Goal: Transaction & Acquisition: Purchase product/service

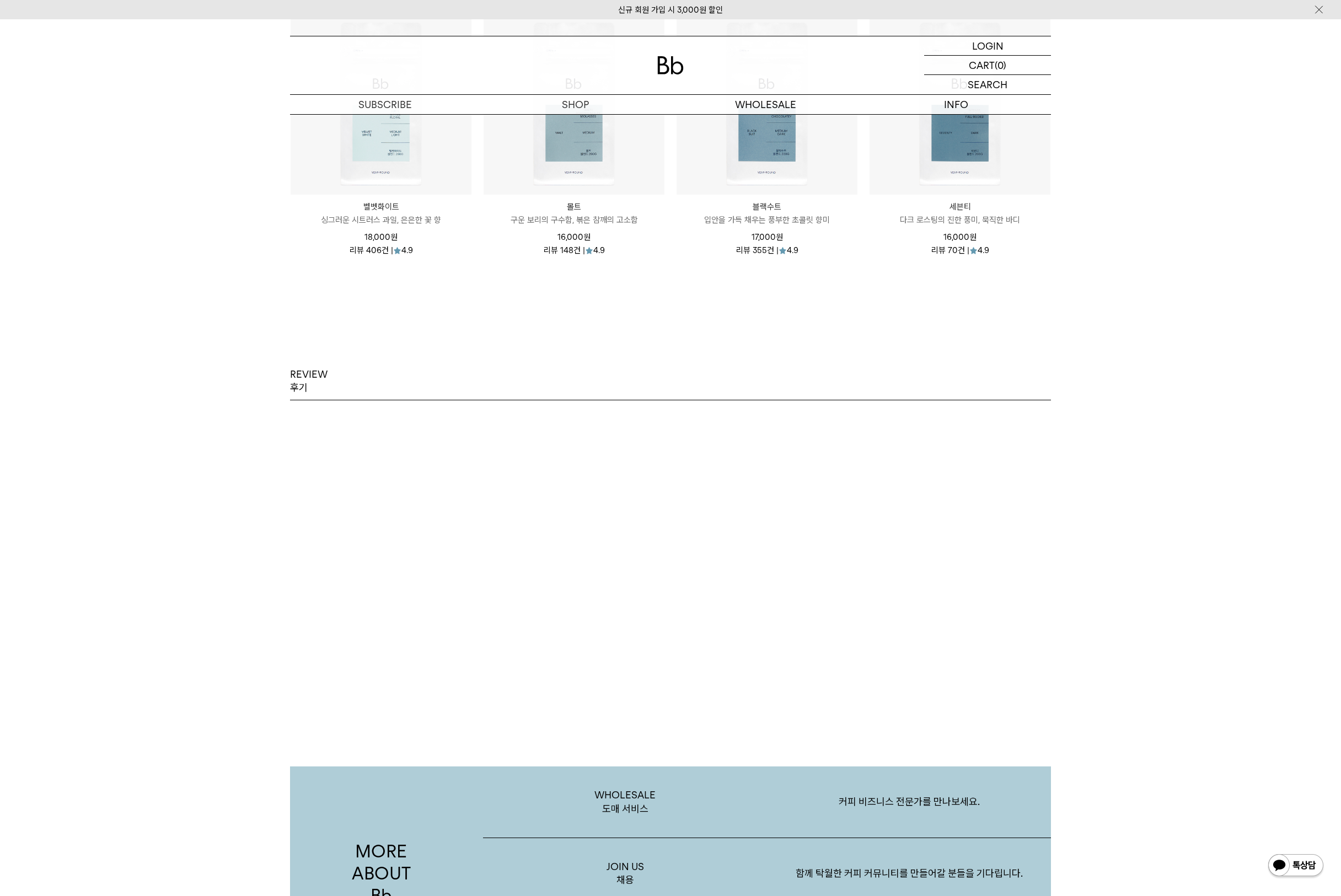
scroll to position [1481, 0]
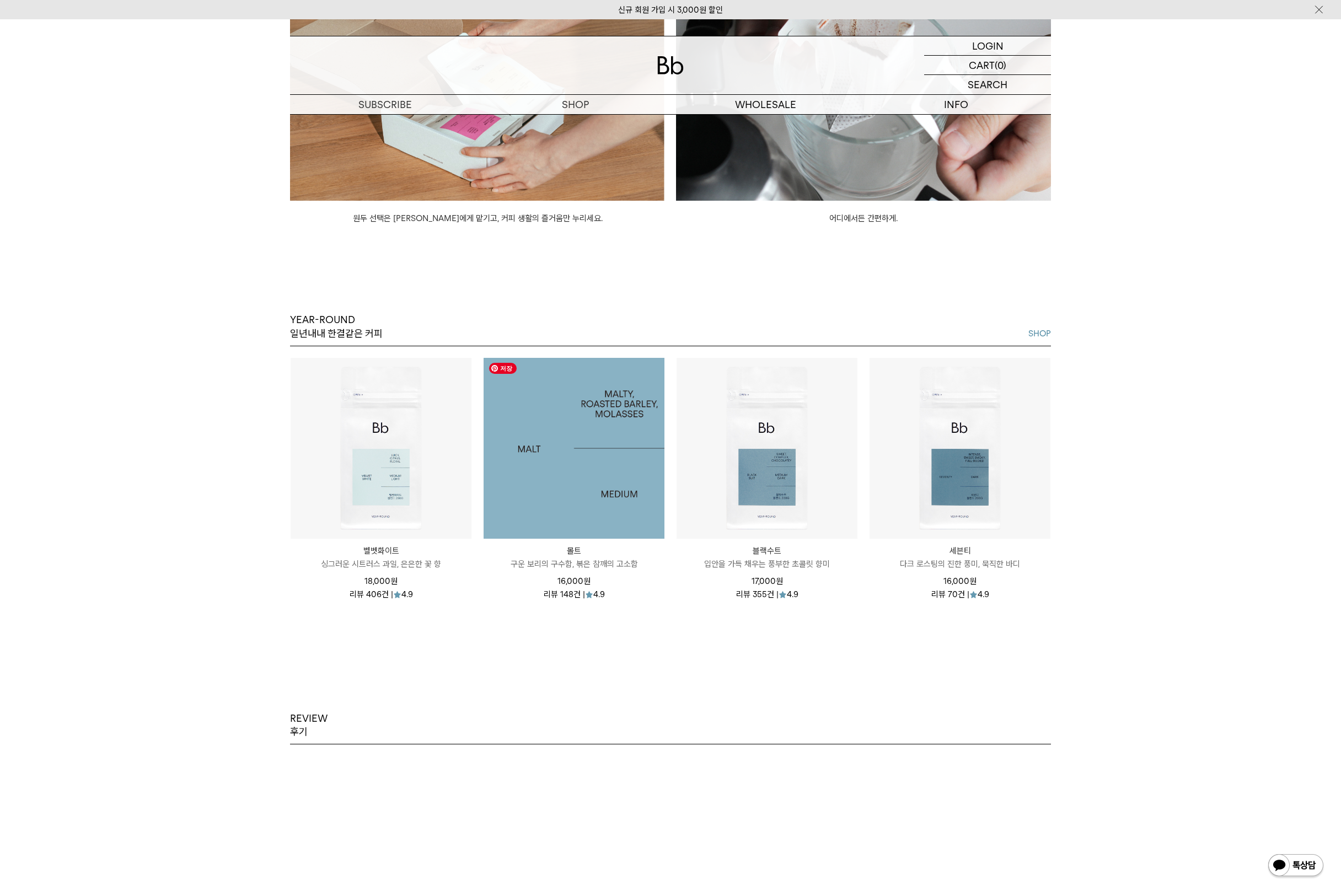
click at [585, 424] on img at bounding box center [574, 448] width 181 height 180
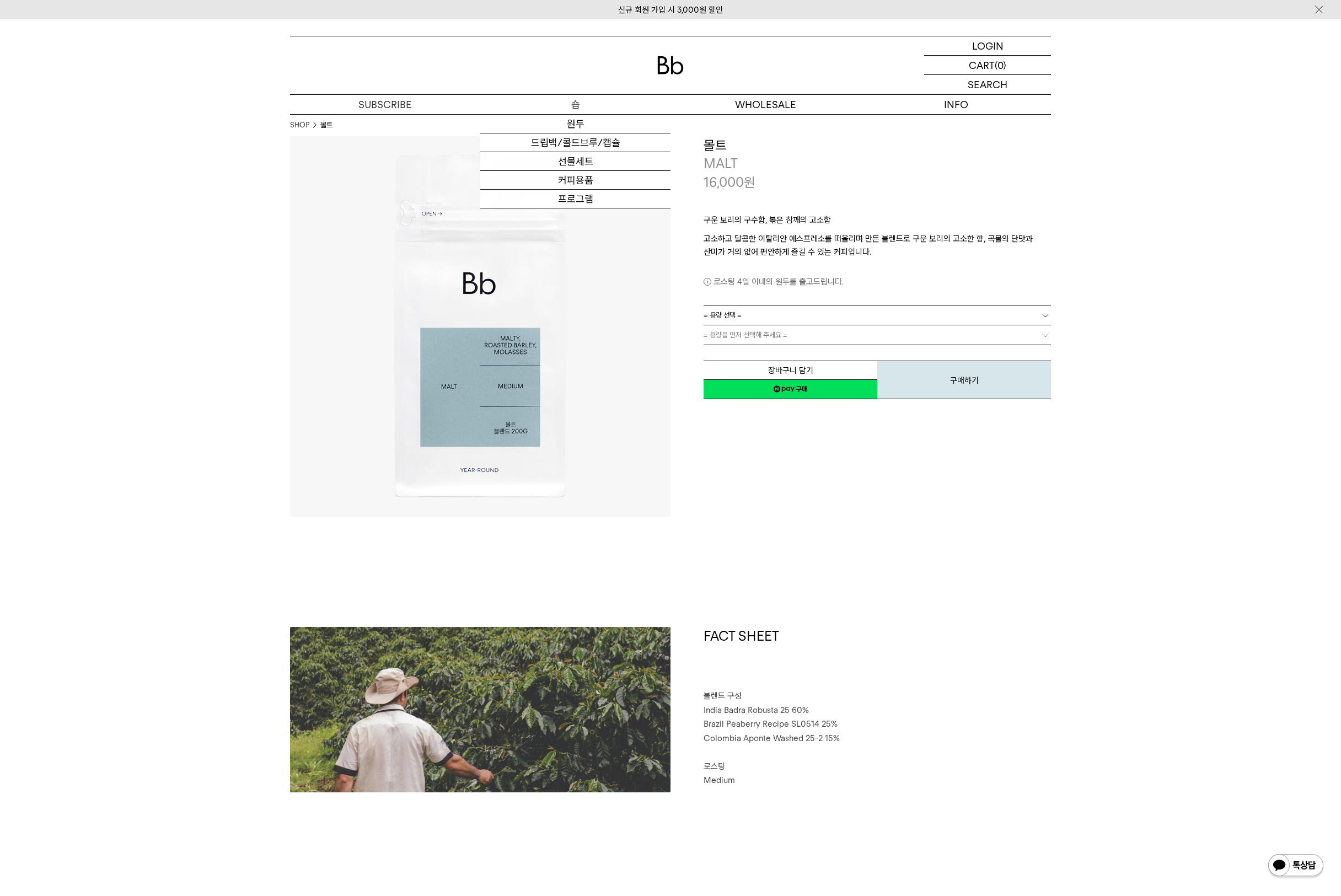
click at [576, 102] on p "숍" at bounding box center [575, 104] width 190 height 19
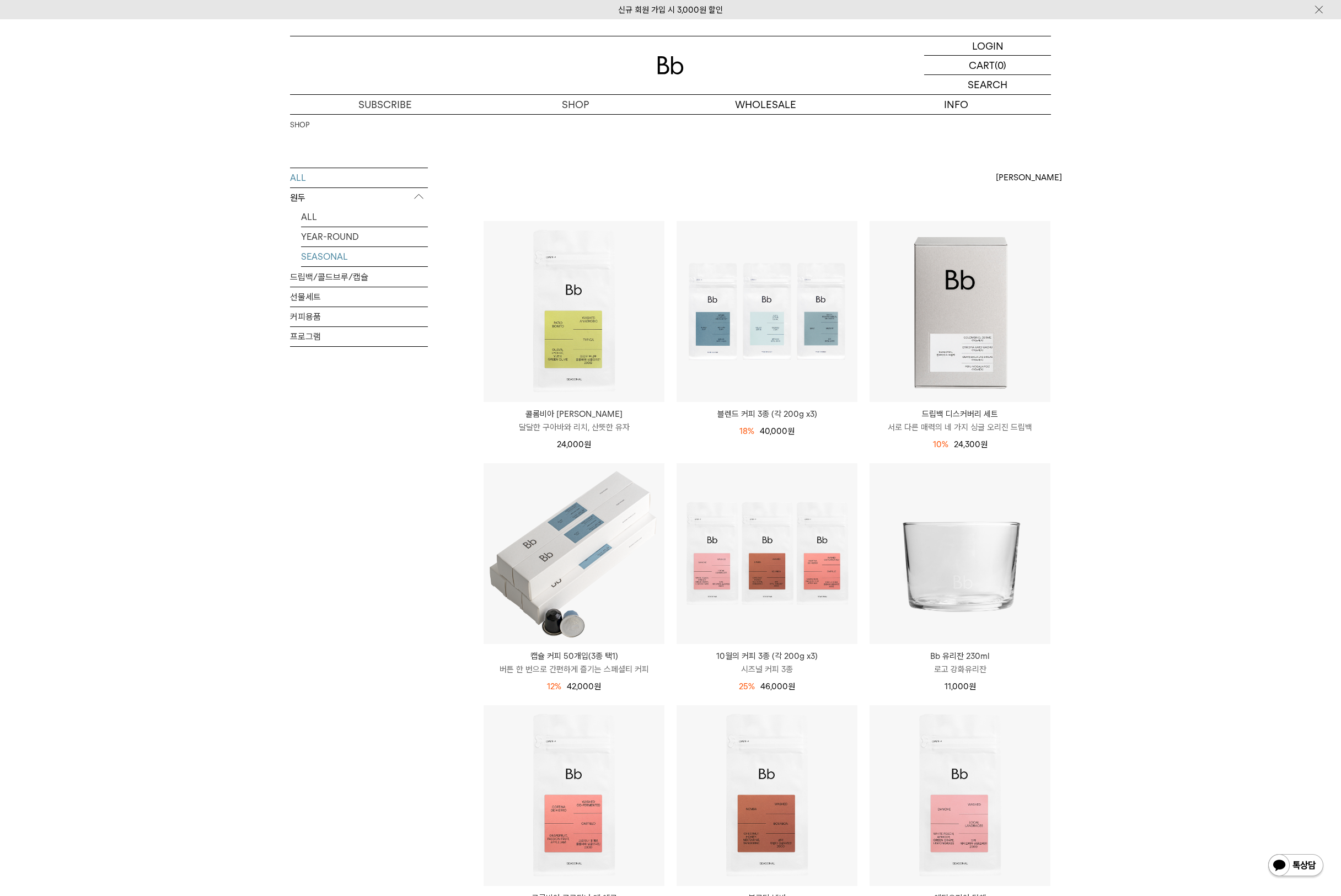
click at [347, 255] on link "SEASONAL" at bounding box center [364, 257] width 127 height 19
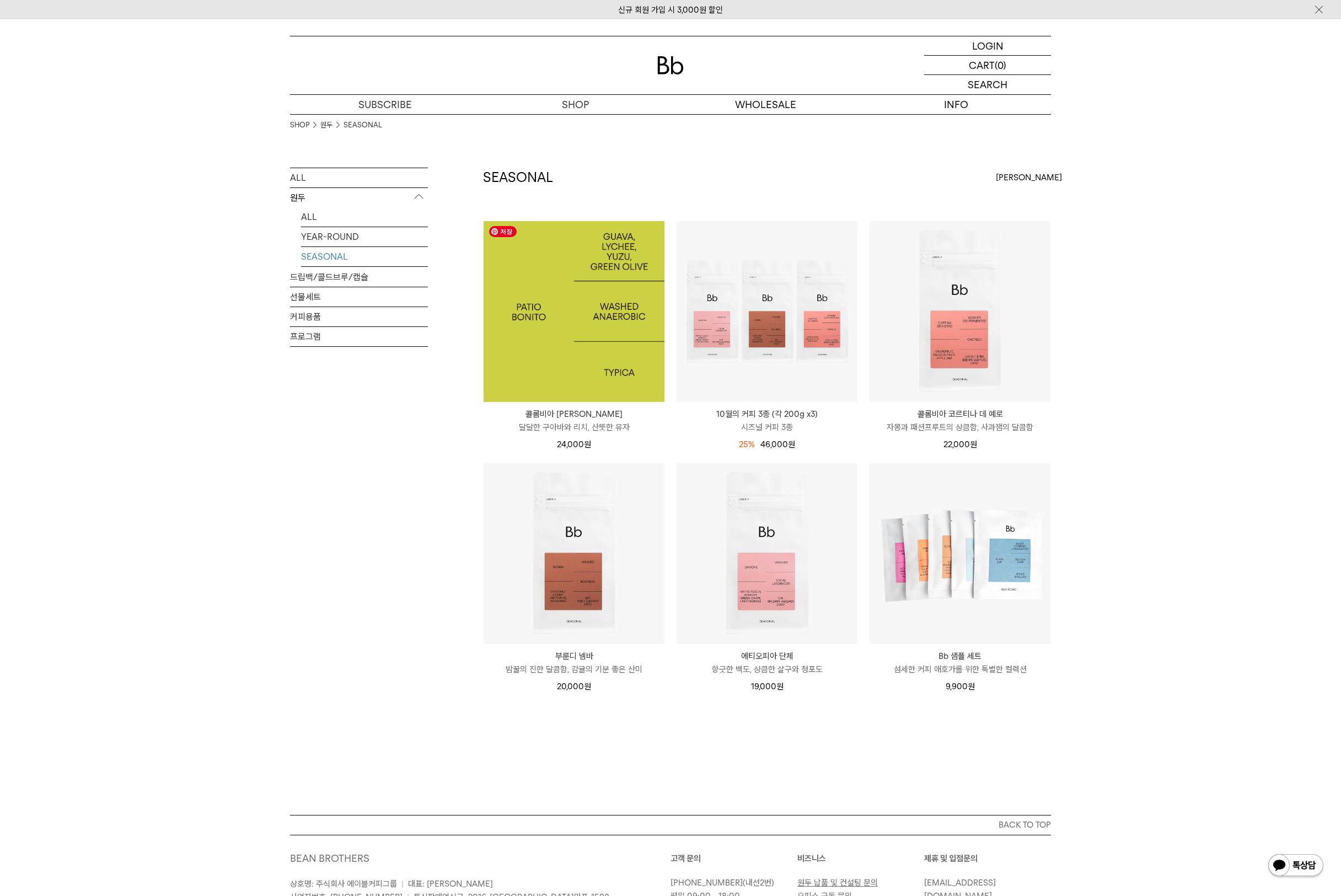
click at [641, 313] on img at bounding box center [574, 311] width 181 height 180
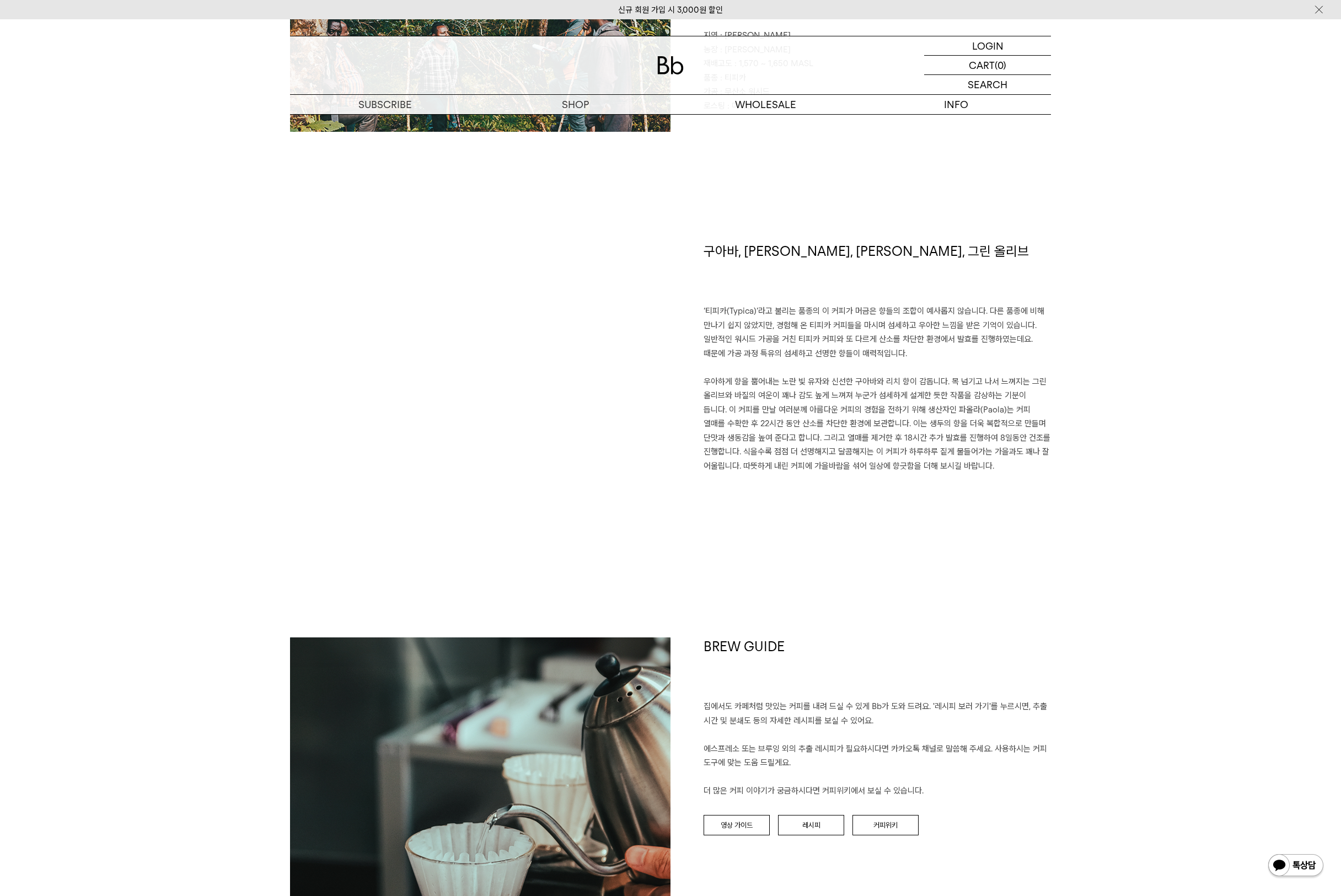
scroll to position [516, 0]
